Goal: Communication & Community: Answer question/provide support

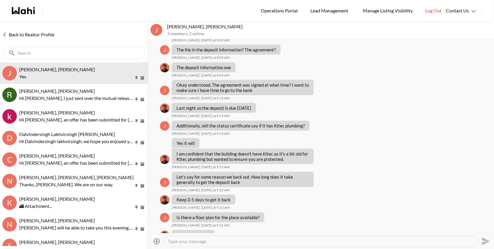
scroll to position [1057, 0]
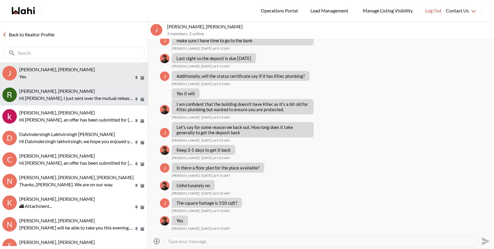
click at [85, 98] on p "Hi [PERSON_NAME], I just sent over the mutual release. Please take a moment to …" at bounding box center [76, 98] width 114 height 7
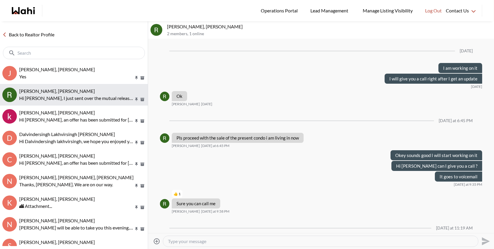
scroll to position [386, 0]
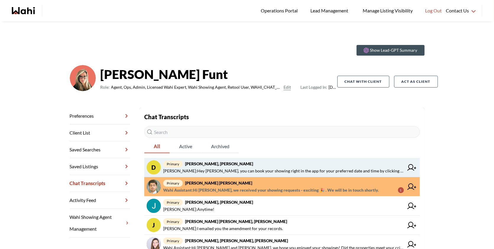
click at [341, 161] on span "primary [PERSON_NAME], [PERSON_NAME]" at bounding box center [283, 163] width 241 height 7
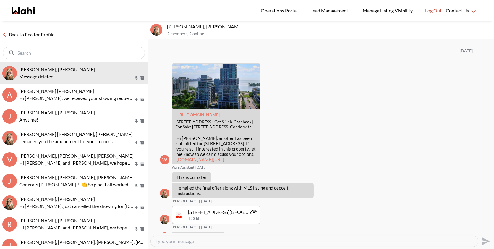
scroll to position [1024, 0]
